Goal: Information Seeking & Learning: Learn about a topic

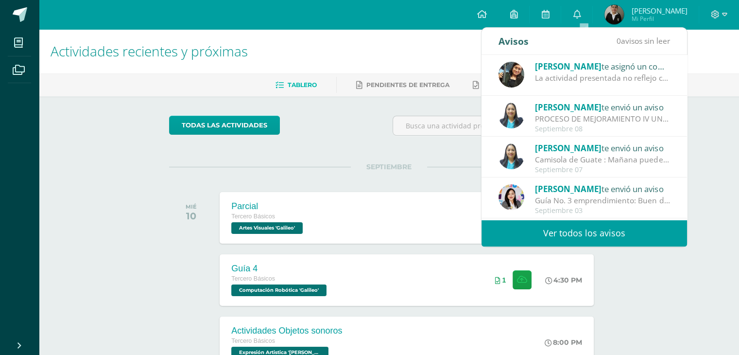
click at [601, 84] on div "[PERSON_NAME] te asignó un comentario en 'Mayumaná' para 'Expresión Artistica' …" at bounding box center [583, 75] width 205 height 41
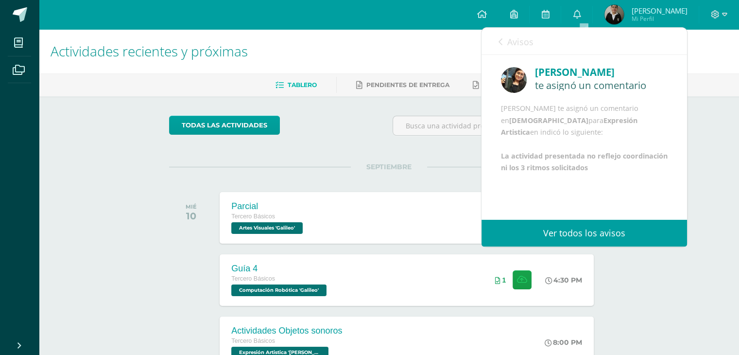
click at [343, 122] on div "todas las Actividades" at bounding box center [258, 130] width 187 height 28
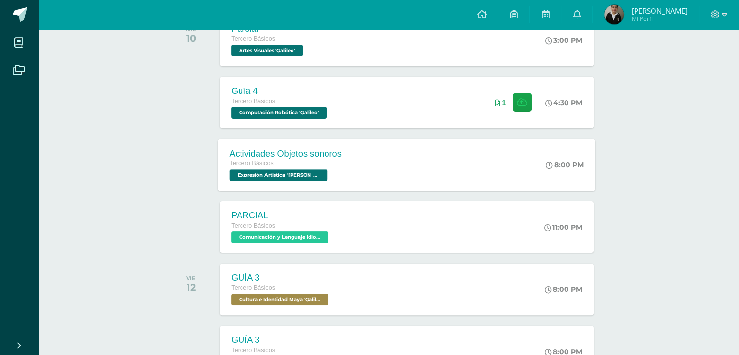
scroll to position [194, 0]
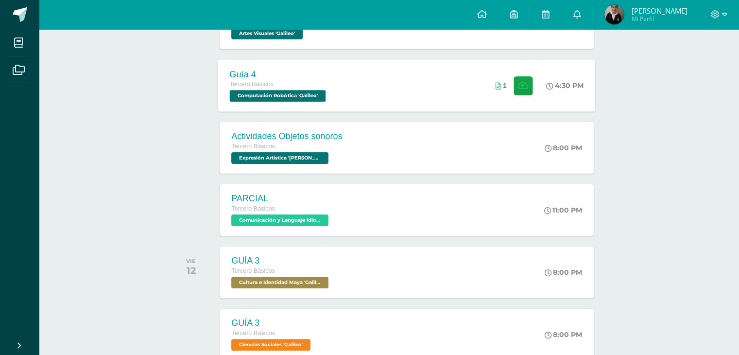
click at [320, 91] on span "Computación Robótica 'Galileo'" at bounding box center [278, 96] width 96 height 12
click at [291, 91] on span "Computación Robótica 'Galileo'" at bounding box center [278, 96] width 96 height 12
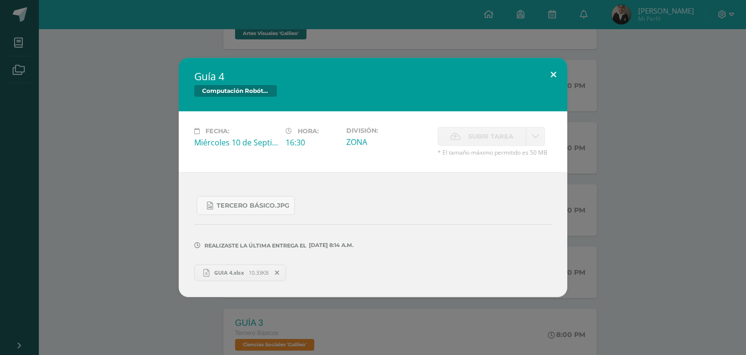
drag, startPoint x: 550, startPoint y: 73, endPoint x: 539, endPoint y: 76, distance: 12.1
click at [550, 73] on button at bounding box center [554, 74] width 28 height 33
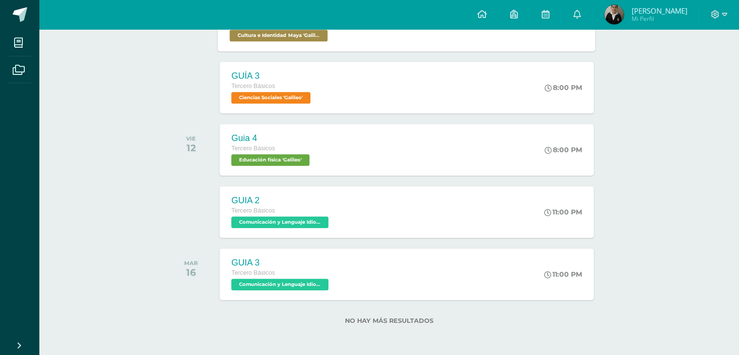
scroll to position [198, 0]
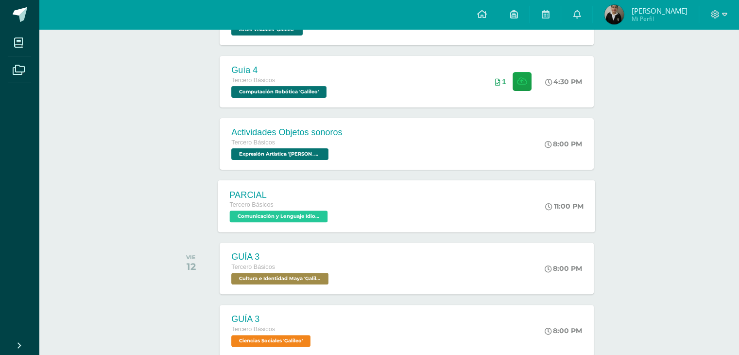
click at [297, 210] on span "Comunicación y Lenguaje Idioma Extranjero 'Galileo'" at bounding box center [279, 216] width 98 height 12
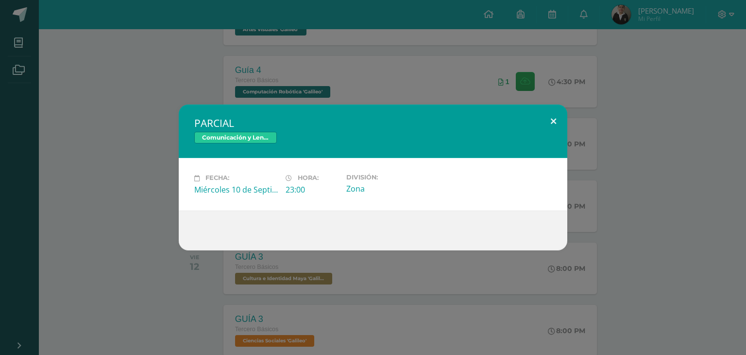
click at [542, 121] on button at bounding box center [554, 120] width 28 height 33
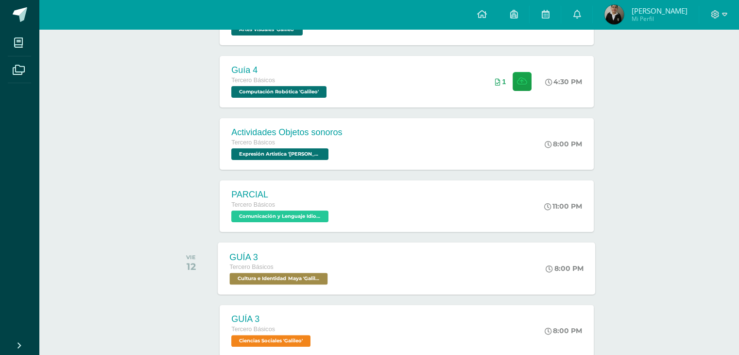
click at [263, 276] on span "Cultura e Identidad Maya 'Galileo'" at bounding box center [279, 279] width 98 height 12
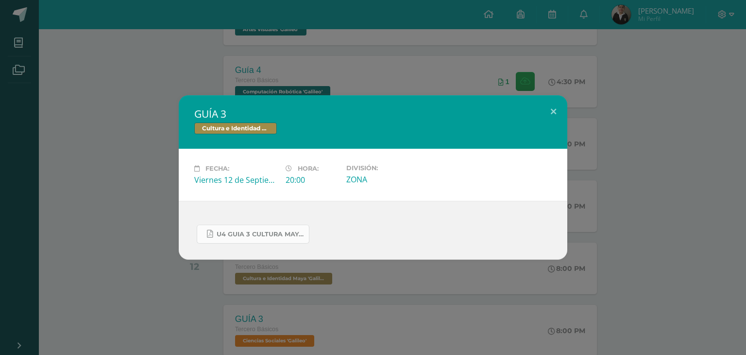
click at [267, 227] on link "U4 GUIA 3 CULTURA MAYA BASICOS.pdf" at bounding box center [253, 233] width 113 height 19
click at [558, 113] on button at bounding box center [554, 111] width 28 height 33
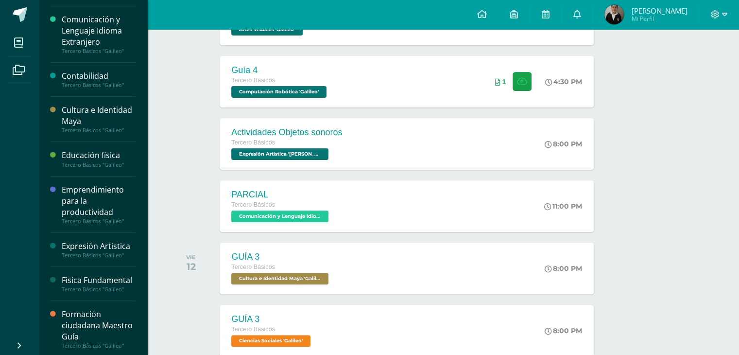
scroll to position [194, 0]
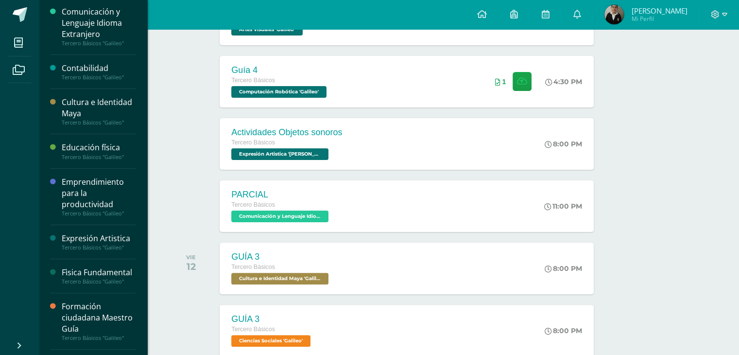
click at [91, 181] on div "Emprendimiento para la productividad" at bounding box center [99, 193] width 74 height 34
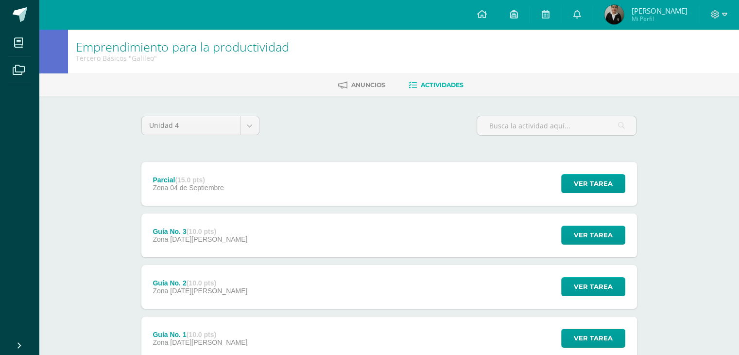
click at [212, 250] on div "Guía No. 3 (10.0 pts) Zona 29 de Agosto" at bounding box center [200, 235] width 118 height 44
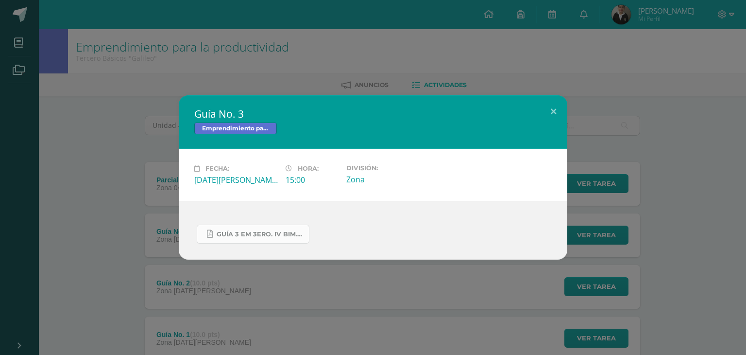
click at [257, 235] on span "GUÍA 3 EM 3ERO. IV BIM.docx.pdf" at bounding box center [260, 234] width 87 height 8
click at [579, 119] on div "Guía No. 3 Emprendimiento para la productividad Fecha: Viernes 29 de Agosto Hor…" at bounding box center [373, 177] width 738 height 164
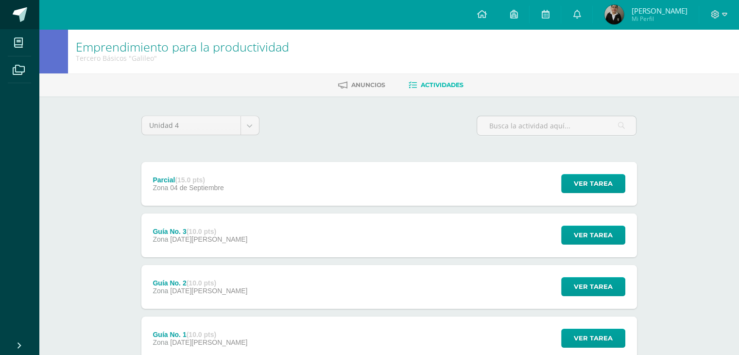
click at [26, 15] on span at bounding box center [20, 14] width 15 height 15
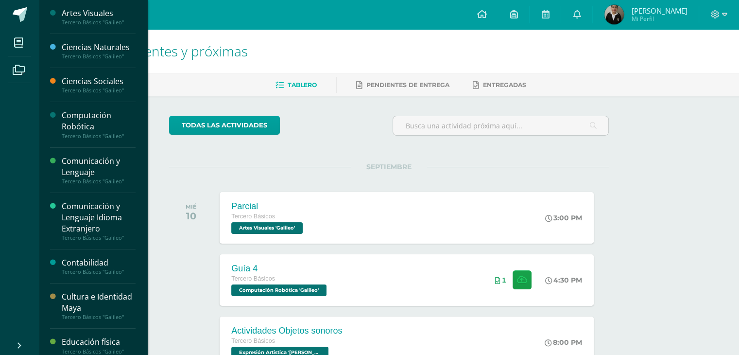
click at [91, 301] on div "Cultura e Identidad Maya" at bounding box center [99, 302] width 74 height 22
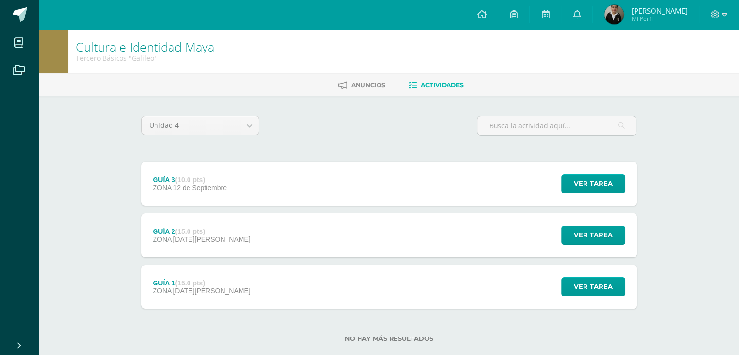
click at [236, 234] on div "GUÍA 2 (15.0 pts) ZONA 29 de Agosto Ver tarea GUÍA 2 Cultura e Identidad Maya C…" at bounding box center [388, 235] width 495 height 44
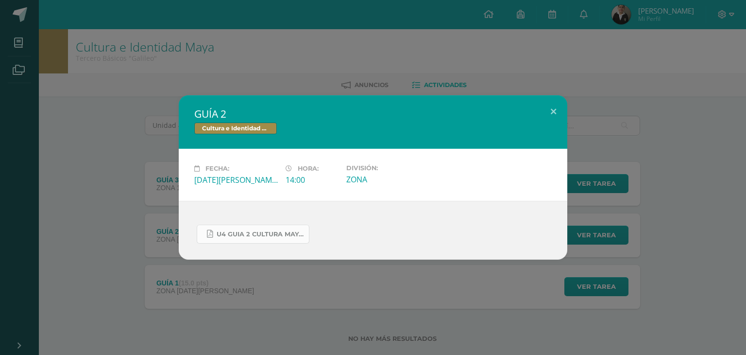
click at [255, 236] on span "U4 GUIA 2 CULTURA MAYA BÁSICOS.pdf" at bounding box center [260, 234] width 87 height 8
